Goal: Task Accomplishment & Management: Use online tool/utility

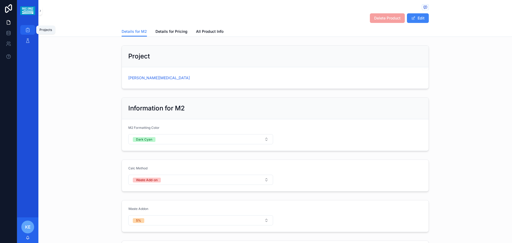
click at [25, 29] on icon "scrollable content" at bounding box center [27, 29] width 5 height 5
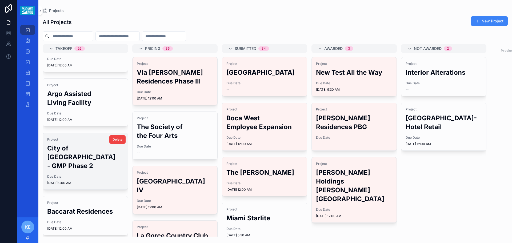
scroll to position [80, 0]
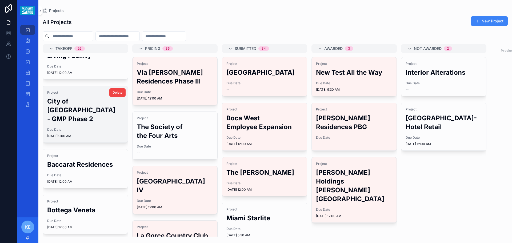
click at [65, 110] on h2 "City of [GEOGRAPHIC_DATA] - GMP Phase 2" at bounding box center [85, 110] width 76 height 26
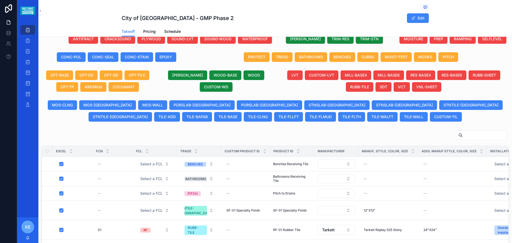
scroll to position [193, 0]
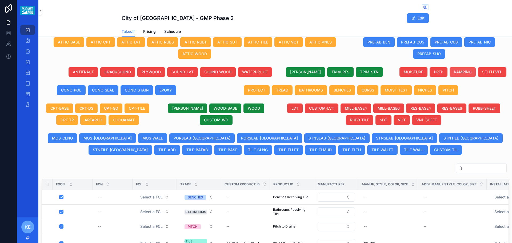
click at [460, 75] on span "RAMPING" at bounding box center [463, 71] width 18 height 5
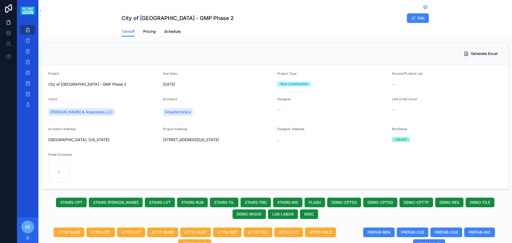
scroll to position [0, 0]
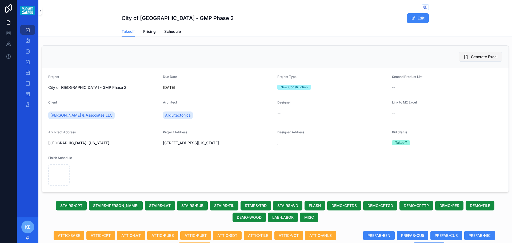
click at [471, 58] on span "Generate Excel" at bounding box center [484, 56] width 27 height 5
click at [466, 56] on button "Generate Excel" at bounding box center [480, 57] width 43 height 10
click at [482, 58] on span "Generate Excel" at bounding box center [484, 56] width 27 height 5
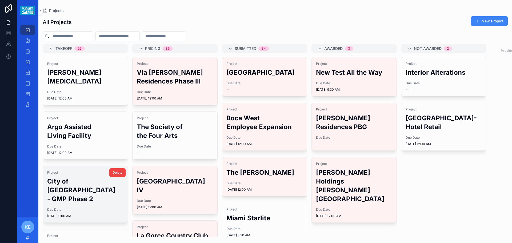
click at [78, 193] on h2 "City of [GEOGRAPHIC_DATA] - GMP Phase 2" at bounding box center [85, 190] width 76 height 26
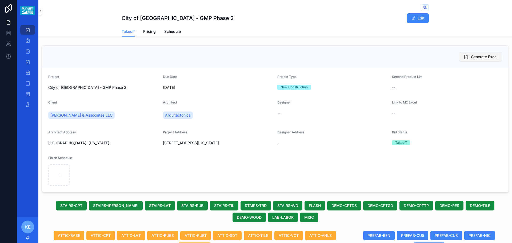
click at [478, 58] on span "Generate Excel" at bounding box center [484, 56] width 27 height 5
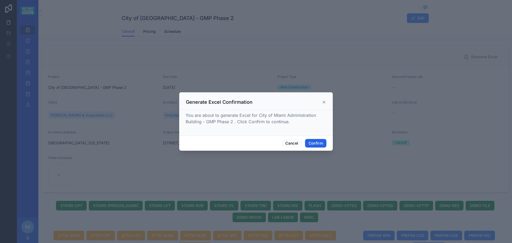
click at [318, 142] on button "Confirm" at bounding box center [315, 143] width 21 height 9
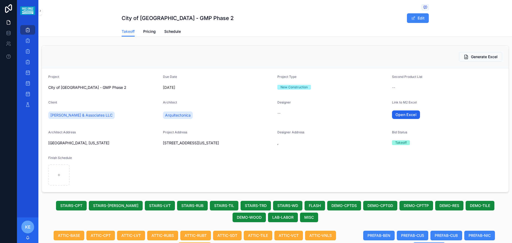
click at [405, 116] on link "Open Excel" at bounding box center [406, 114] width 28 height 9
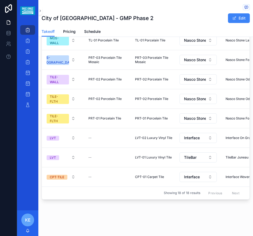
scroll to position [197, 139]
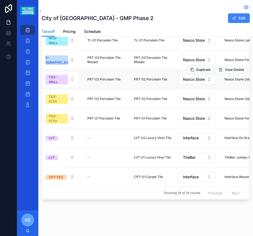
click at [161, 77] on span "PRT-02 Porcelain Tile" at bounding box center [150, 79] width 33 height 4
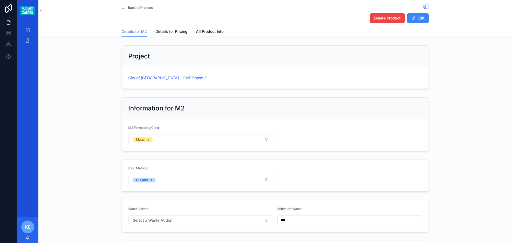
click at [176, 81] on div "City of [GEOGRAPHIC_DATA] - GMP Phase 2" at bounding box center [275, 78] width 294 height 9
click at [181, 79] on span "City of [GEOGRAPHIC_DATA] - GMP Phase 2" at bounding box center [167, 77] width 78 height 5
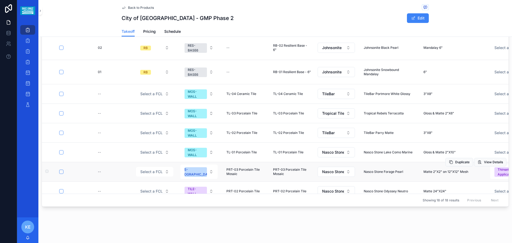
scroll to position [187, 0]
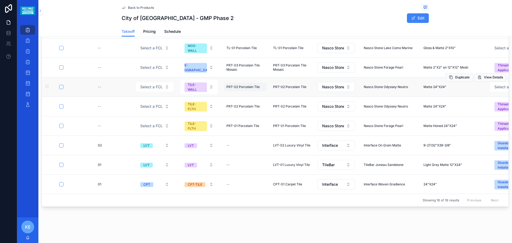
click at [240, 85] on span "PRT-02 Porcelain Tile" at bounding box center [243, 87] width 33 height 4
click at [262, 95] on input "**********" at bounding box center [252, 94] width 51 height 7
type input "**********"
click button "scrollable content" at bounding box center [292, 94] width 6 height 6
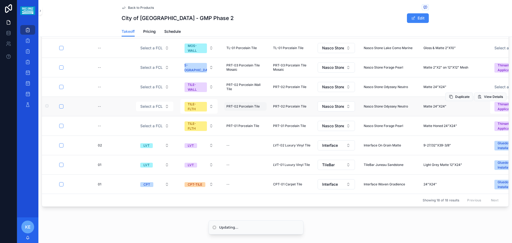
click at [249, 110] on div "PRT-02 Porcelain Tile PRT-02 Porcelain Tile" at bounding box center [245, 106] width 42 height 9
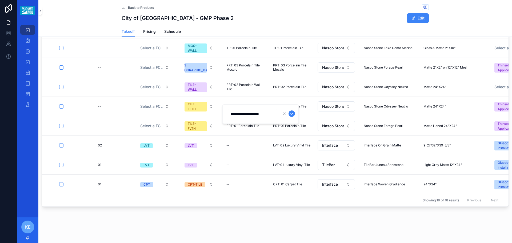
click at [263, 116] on input "**********" at bounding box center [252, 113] width 51 height 7
click at [252, 108] on span "PRT-02 Porcelain Tile" at bounding box center [243, 106] width 33 height 4
click at [263, 117] on input "**********" at bounding box center [252, 113] width 51 height 7
type input "**********"
click button "scrollable content" at bounding box center [292, 113] width 6 height 6
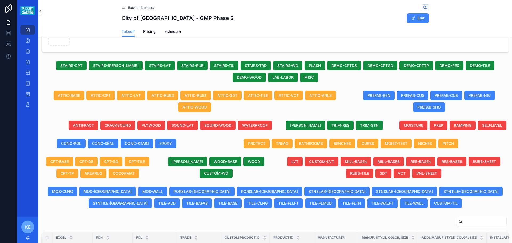
scroll to position [10, 0]
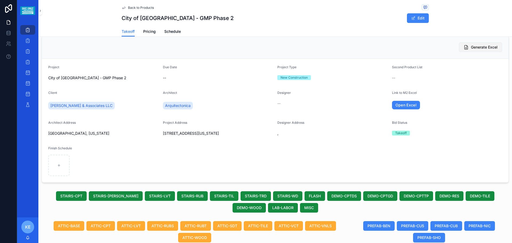
click at [476, 49] on span "Generate Excel" at bounding box center [484, 47] width 27 height 5
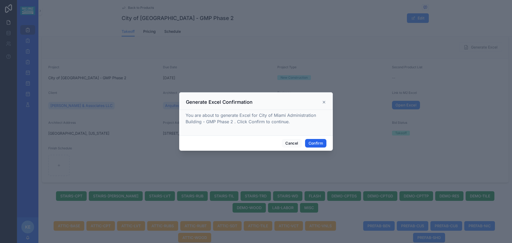
click at [316, 141] on button "Confirm" at bounding box center [315, 143] width 21 height 9
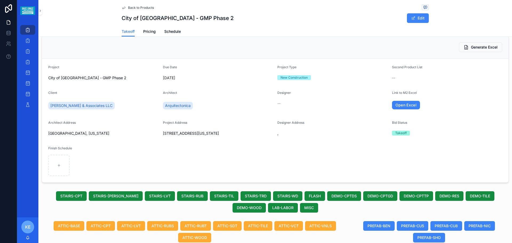
click at [400, 110] on div "Open Excel" at bounding box center [447, 105] width 110 height 12
click at [403, 106] on link "Open Excel" at bounding box center [406, 105] width 28 height 9
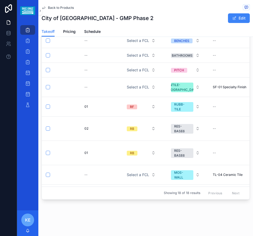
scroll to position [0, 0]
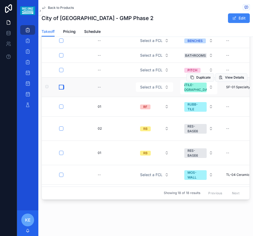
click at [59, 87] on button "scrollable content" at bounding box center [61, 87] width 4 height 4
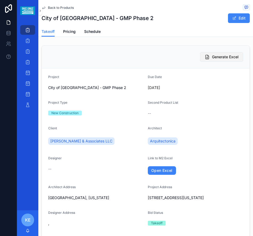
click at [220, 57] on span "Generate Excel" at bounding box center [225, 56] width 27 height 5
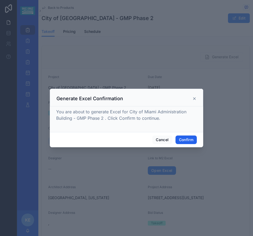
click at [188, 139] on button "Confirm" at bounding box center [186, 139] width 21 height 9
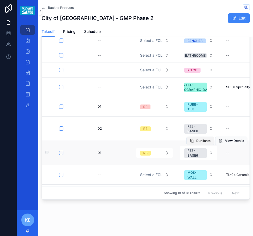
scroll to position [573, 0]
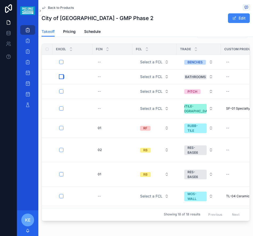
drag, startPoint x: 62, startPoint y: 81, endPoint x: 248, endPoint y: 171, distance: 206.2
click at [62, 79] on button "scrollable content" at bounding box center [61, 76] width 4 height 4
click at [63, 93] on button "scrollable content" at bounding box center [61, 91] width 4 height 4
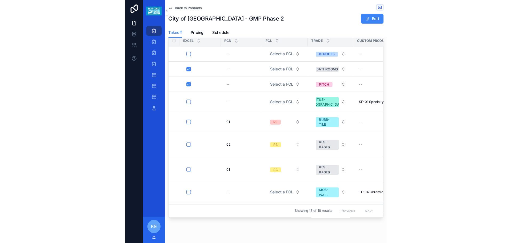
scroll to position [564, 0]
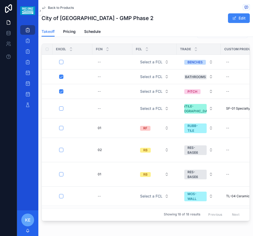
click at [26, 31] on icon "scrollable content" at bounding box center [27, 29] width 5 height 5
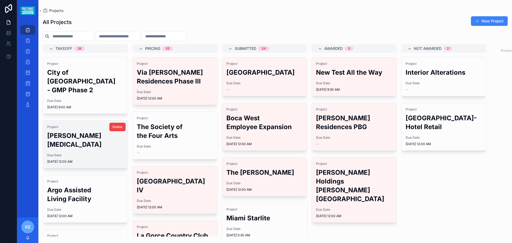
click at [86, 154] on span "Due Date" at bounding box center [85, 155] width 76 height 4
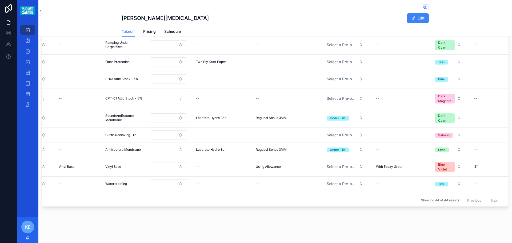
scroll to position [0, 167]
click at [389, 170] on div "With Epoxy Grout With Epoxy Grout" at bounding box center [400, 167] width 50 height 9
drag, startPoint x: 421, startPoint y: 174, endPoint x: 378, endPoint y: 179, distance: 42.5
click at [378, 179] on form "**********" at bounding box center [410, 174] width 68 height 10
click button "scrollable content" at bounding box center [441, 174] width 6 height 6
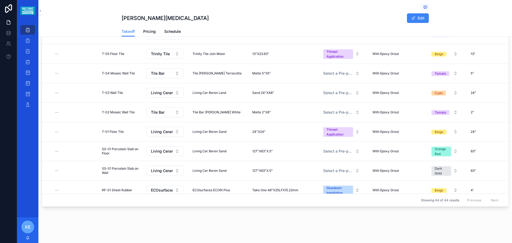
scroll to position [673, 167]
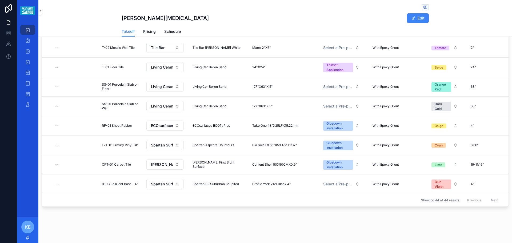
click at [376, 191] on div "Excel FCN FCL Trade Custom Product ID Product ID Manufacturer Manuf, Style, Col…" at bounding box center [275, 115] width 467 height 182
click at [386, 182] on span "With Epoxy Grout" at bounding box center [386, 184] width 26 height 4
drag, startPoint x: 408, startPoint y: 186, endPoint x: 376, endPoint y: 191, distance: 32.0
click at [376, 191] on input "**********" at bounding box center [397, 187] width 51 height 7
click button "scrollable content" at bounding box center [437, 187] width 6 height 6
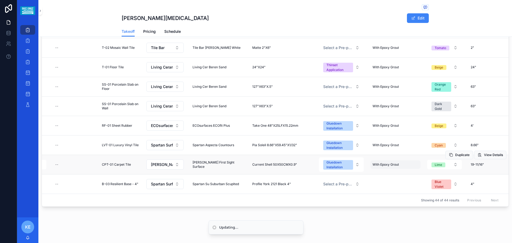
click at [378, 163] on span "With Epoxy Grout" at bounding box center [386, 165] width 26 height 4
click at [385, 169] on td "With Epoxy Grout With Epoxy Grout" at bounding box center [395, 164] width 57 height 19
click at [391, 163] on span "With Epoxy Grout" at bounding box center [386, 165] width 26 height 4
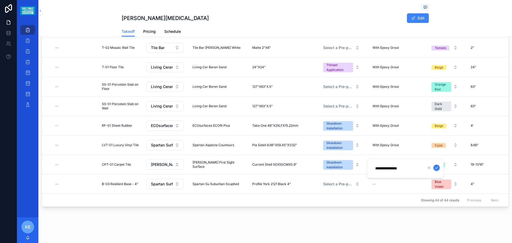
drag, startPoint x: 407, startPoint y: 167, endPoint x: 375, endPoint y: 170, distance: 31.9
click at [375, 170] on input "**********" at bounding box center [397, 168] width 51 height 7
click button "scrollable content" at bounding box center [437, 168] width 6 height 6
click at [383, 143] on span "With Epoxy Grout" at bounding box center [386, 145] width 26 height 4
click at [392, 143] on span "With Epoxy Grout" at bounding box center [386, 145] width 26 height 4
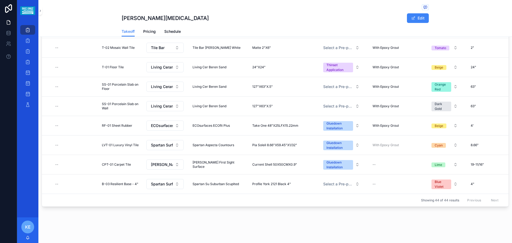
click at [398, 155] on td "--" at bounding box center [395, 164] width 57 height 19
click at [395, 143] on span "With Epoxy Grout" at bounding box center [386, 145] width 26 height 4
drag, startPoint x: 408, startPoint y: 149, endPoint x: 376, endPoint y: 150, distance: 31.8
click at [376, 150] on input "**********" at bounding box center [397, 148] width 51 height 7
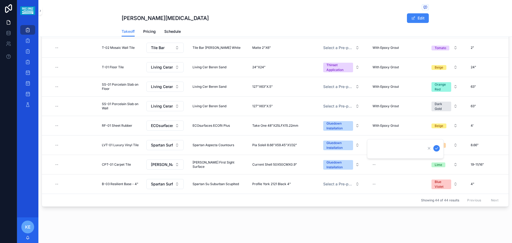
click button "scrollable content" at bounding box center [437, 148] width 6 height 6
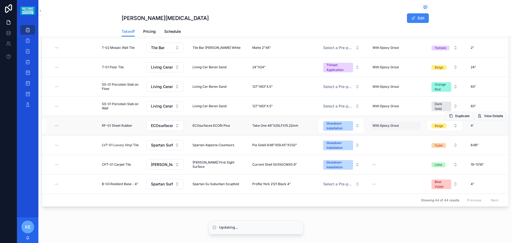
click at [383, 124] on span "With Epoxy Grout" at bounding box center [386, 126] width 26 height 4
drag, startPoint x: 391, startPoint y: 130, endPoint x: 381, endPoint y: 130, distance: 9.6
click at [394, 124] on div "With Epoxy Grout With Epoxy Grout" at bounding box center [396, 125] width 50 height 9
click at [406, 128] on td "With Epoxy Grout With Epoxy Grout" at bounding box center [395, 125] width 57 height 19
click at [391, 124] on span "With Epoxy Grout" at bounding box center [386, 126] width 26 height 4
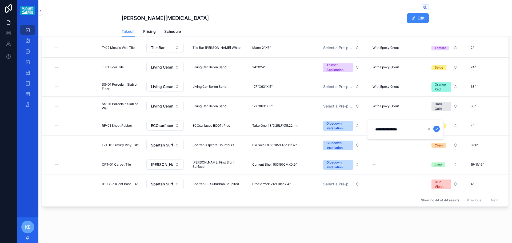
drag, startPoint x: 407, startPoint y: 130, endPoint x: 375, endPoint y: 130, distance: 32.0
click at [375, 130] on input "**********" at bounding box center [397, 129] width 51 height 7
click button "scrollable content" at bounding box center [437, 129] width 6 height 6
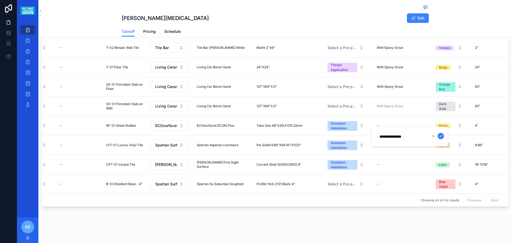
scroll to position [647, 167]
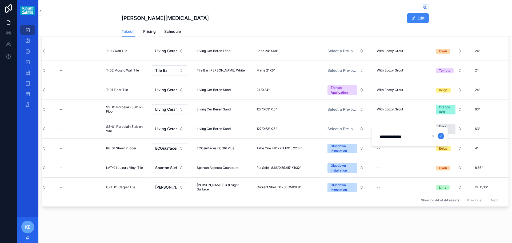
drag, startPoint x: 412, startPoint y: 135, endPoint x: 381, endPoint y: 134, distance: 31.5
click at [381, 134] on input "**********" at bounding box center [401, 136] width 51 height 7
click button "scrollable content" at bounding box center [441, 136] width 6 height 6
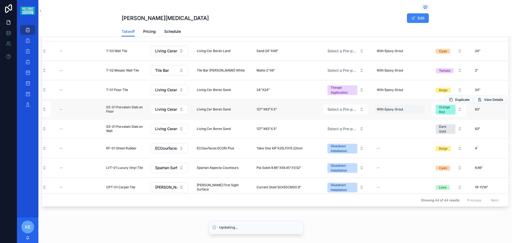
click at [390, 110] on span "With Epoxy Grout" at bounding box center [390, 109] width 26 height 4
click at [398, 107] on div "With Epoxy Grout With Epoxy Grout" at bounding box center [400, 109] width 50 height 9
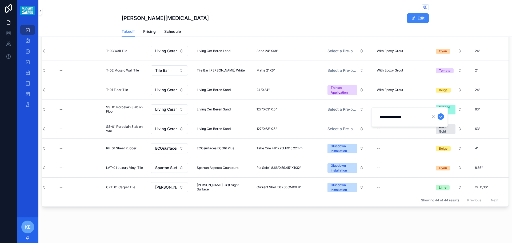
drag, startPoint x: 413, startPoint y: 118, endPoint x: 380, endPoint y: 118, distance: 32.6
click at [380, 118] on input "**********" at bounding box center [401, 116] width 51 height 7
click button "scrollable content" at bounding box center [441, 116] width 6 height 6
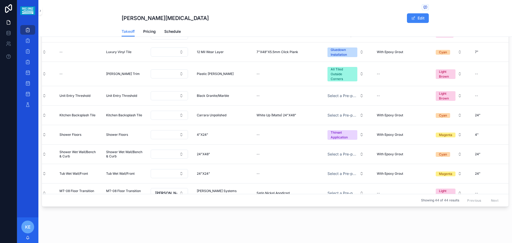
scroll to position [220, 167]
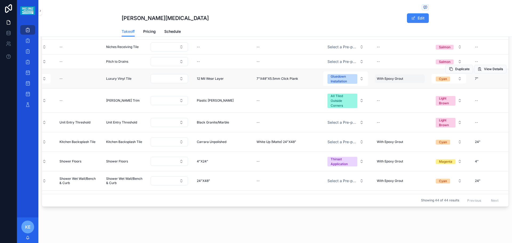
click at [401, 79] on span "With Epoxy Grout" at bounding box center [390, 79] width 26 height 4
drag, startPoint x: 413, startPoint y: 87, endPoint x: 380, endPoint y: 87, distance: 32.8
click at [380, 87] on input "**********" at bounding box center [401, 86] width 51 height 7
click button "scrollable content" at bounding box center [441, 86] width 6 height 6
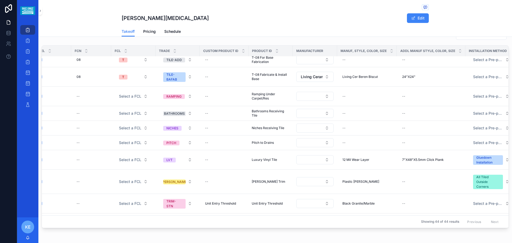
scroll to position [160, 0]
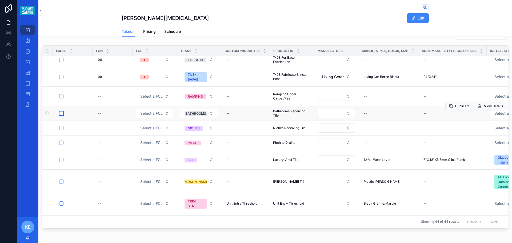
click at [60, 116] on button "scrollable content" at bounding box center [61, 113] width 4 height 4
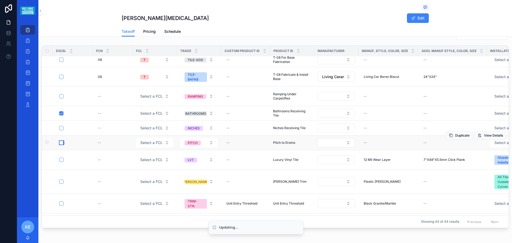
click at [60, 145] on button "scrollable content" at bounding box center [61, 143] width 4 height 4
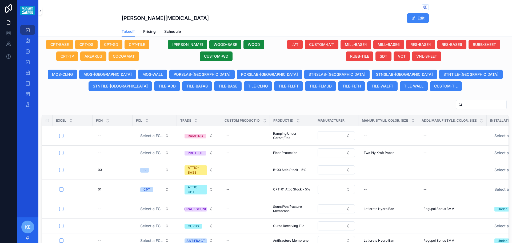
scroll to position [0, 0]
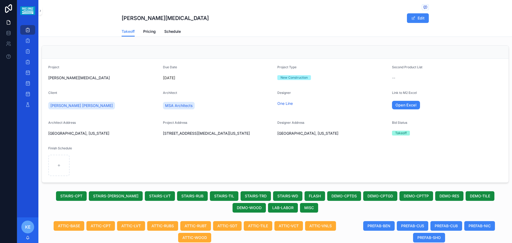
click at [467, 50] on div "scrollable content" at bounding box center [275, 52] width 467 height 13
click at [435, 51] on div "scrollable content" at bounding box center [275, 52] width 467 height 13
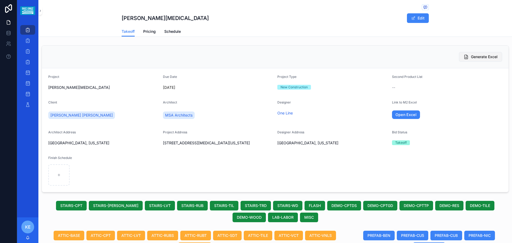
click at [477, 59] on span "Generate Excel" at bounding box center [484, 56] width 27 height 5
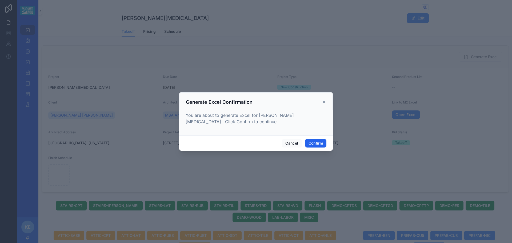
click at [320, 143] on button "Confirm" at bounding box center [315, 143] width 21 height 9
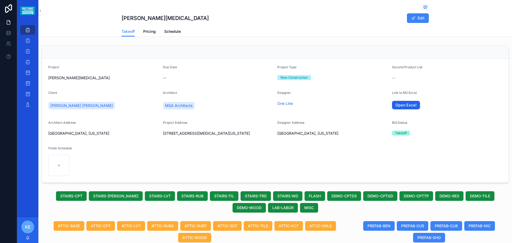
drag, startPoint x: 413, startPoint y: 148, endPoint x: 403, endPoint y: 104, distance: 45.8
click at [403, 104] on link "Open Excel" at bounding box center [406, 105] width 28 height 9
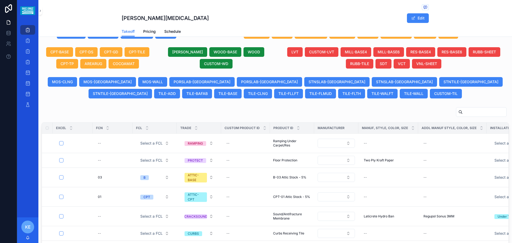
scroll to position [80, 0]
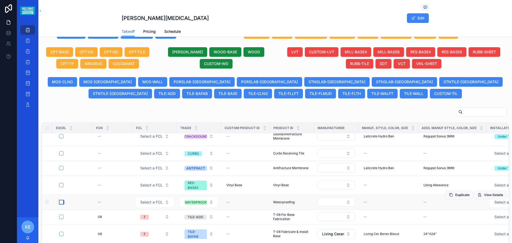
click at [62, 204] on button "scrollable content" at bounding box center [61, 202] width 4 height 4
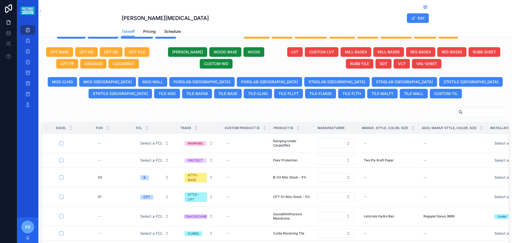
scroll to position [0, 0]
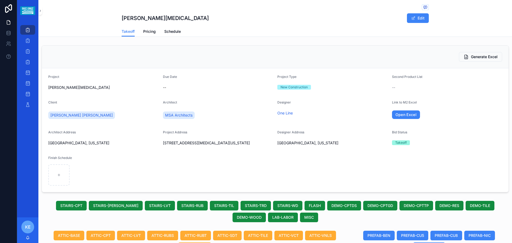
click at [431, 49] on div "Generate Excel" at bounding box center [275, 57] width 467 height 23
click at [464, 56] on icon "scrollable content" at bounding box center [466, 56] width 5 height 5
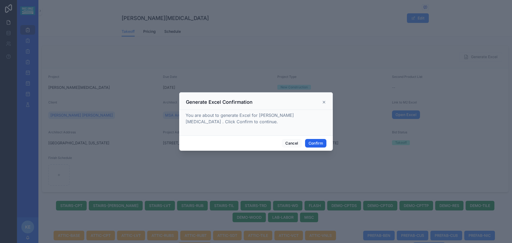
click at [314, 141] on button "Confirm" at bounding box center [315, 143] width 21 height 9
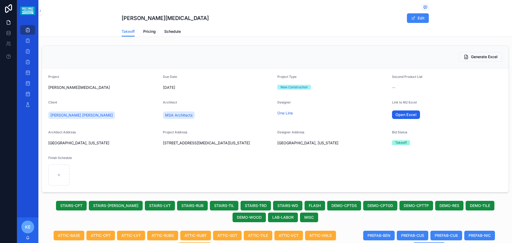
click at [396, 115] on link "Open Excel" at bounding box center [406, 114] width 28 height 9
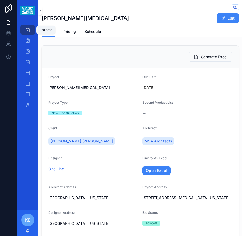
click at [29, 32] on icon "scrollable content" at bounding box center [27, 29] width 5 height 5
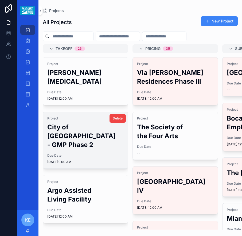
click at [65, 124] on h2 "City of [GEOGRAPHIC_DATA] - GMP Phase 2" at bounding box center [85, 135] width 76 height 26
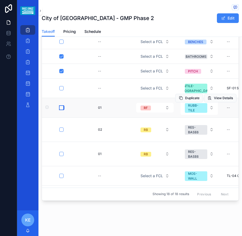
click at [62, 107] on button "scrollable content" at bounding box center [61, 107] width 4 height 4
click at [62, 88] on button "scrollable content" at bounding box center [61, 88] width 4 height 4
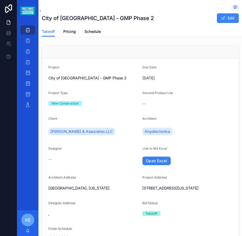
click at [204, 46] on div "scrollable content" at bounding box center [140, 52] width 196 height 13
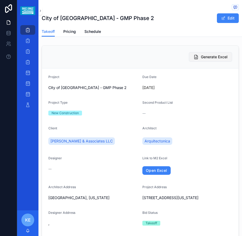
click at [208, 58] on span "Generate Excel" at bounding box center [214, 56] width 27 height 5
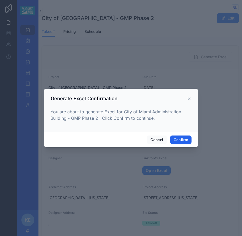
click at [183, 138] on button "Confirm" at bounding box center [180, 139] width 21 height 9
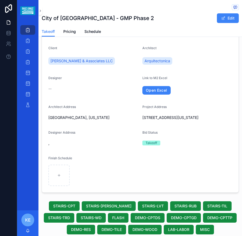
scroll to position [58, 0]
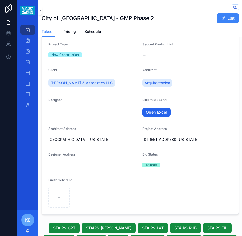
click at [163, 116] on link "Open Excel" at bounding box center [156, 112] width 28 height 9
